Goal: Ask a question

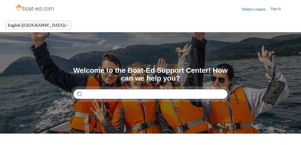
click at [126, 92] on input "Search" at bounding box center [150, 94] width 155 height 10
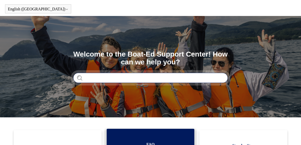
scroll to position [11, 0]
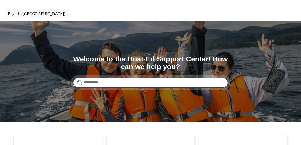
type input "**********"
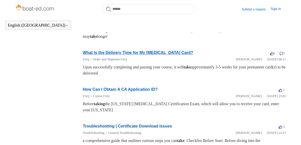
scroll to position [165, 0]
click at [141, 40] on div "consider taking the lifetime course at https://www.boat-ed.com if you would lik…" at bounding box center [184, 33] width 203 height 12
click at [159, 40] on div "consider taking the lifetime course at https://www.boat-ed.com if you would lik…" at bounding box center [184, 33] width 203 height 12
click at [168, 40] on div "consider taking the lifetime course at https://www.boat-ed.com if you would lik…" at bounding box center [184, 33] width 203 height 12
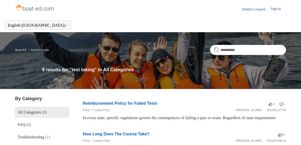
scroll to position [0, 0]
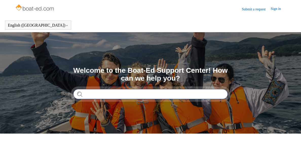
click at [102, 92] on input "Search" at bounding box center [150, 94] width 155 height 10
type input "**********"
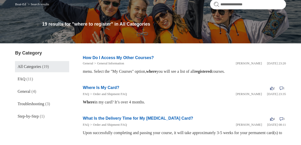
scroll to position [45, 0]
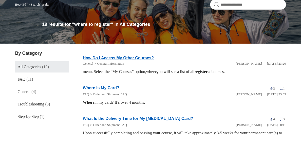
click at [118, 58] on link "How Do I Access My Other Courses?" at bounding box center [118, 58] width 71 height 4
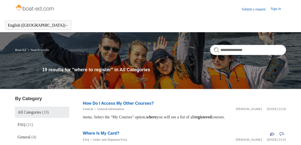
scroll to position [45, 0]
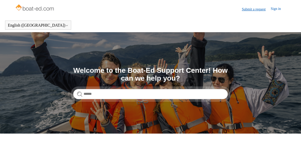
click at [260, 10] on link "Submit a request" at bounding box center [256, 9] width 29 height 5
